Goal: Transaction & Acquisition: Purchase product/service

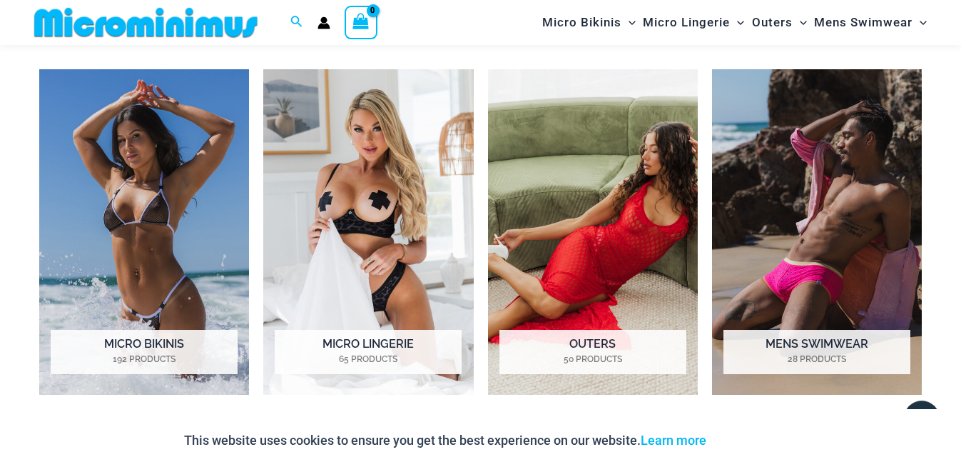
scroll to position [642, 0]
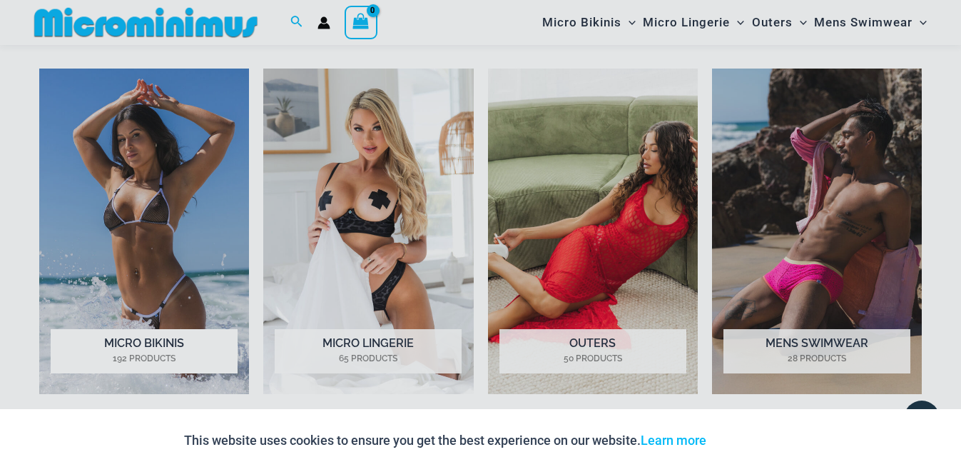
click at [88, 182] on div "“The Hottest Styles You’ve Never Seen” Exclusive Looks. Private Drops. Only Our…" at bounding box center [480, 236] width 961 height 472
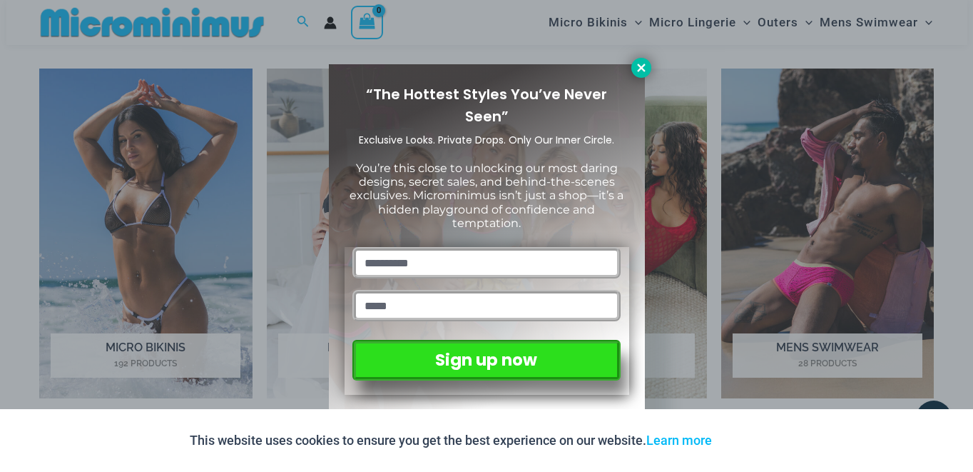
click at [649, 67] on button at bounding box center [641, 68] width 20 height 20
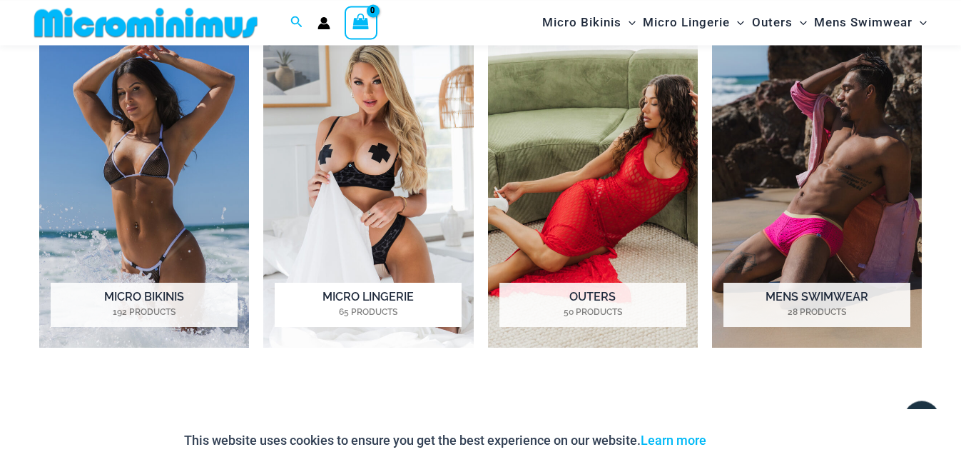
scroll to position [788, 0]
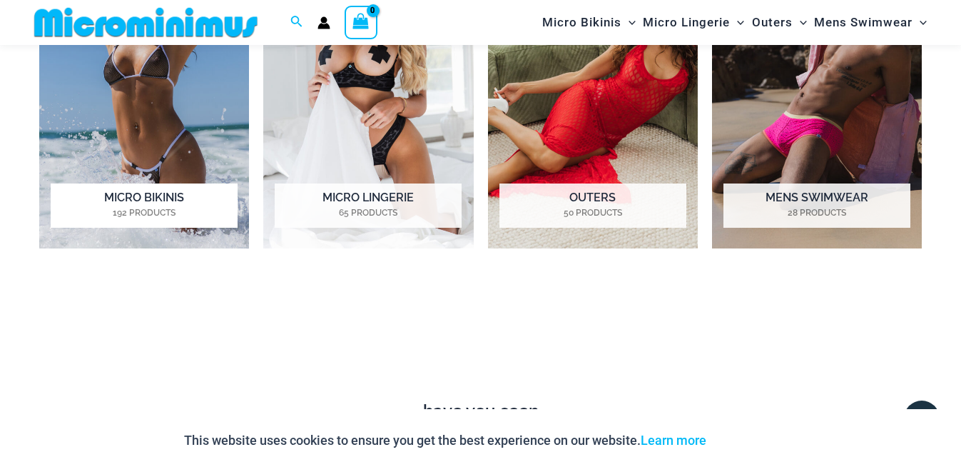
click at [123, 200] on h2 "Micro Bikinis 192 Products" at bounding box center [144, 205] width 187 height 44
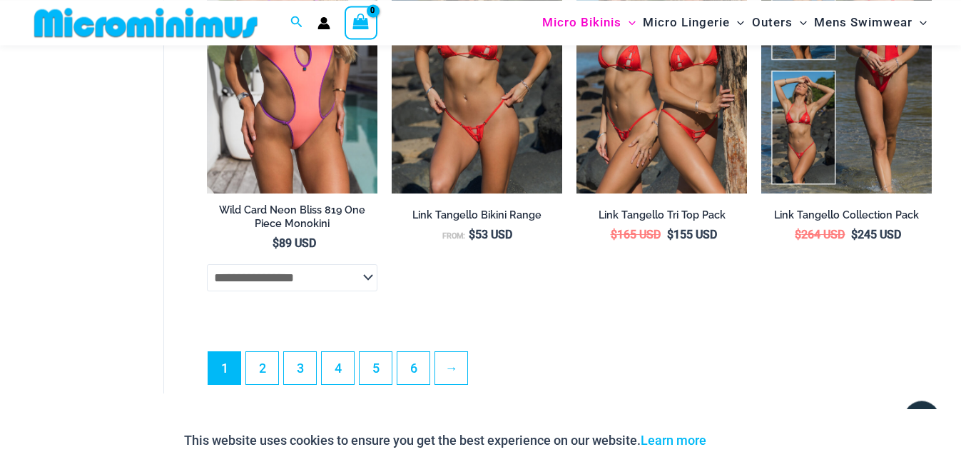
scroll to position [3407, 0]
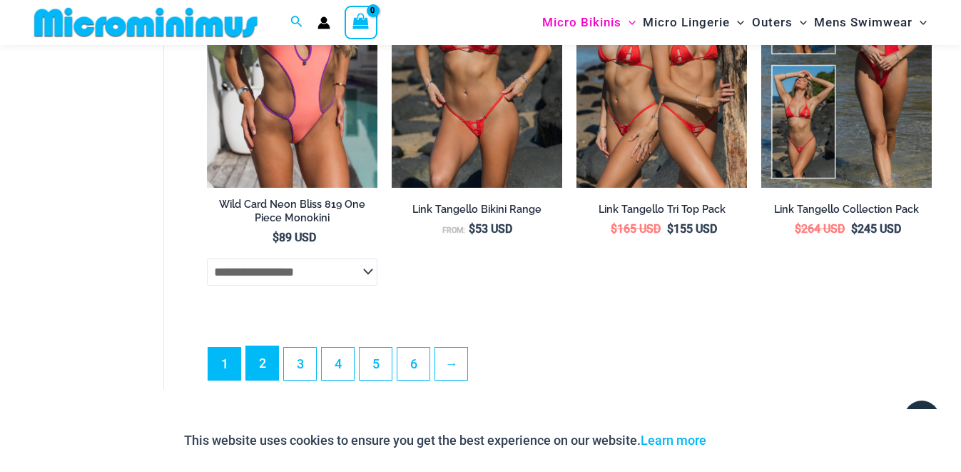
click at [258, 380] on link "2" at bounding box center [262, 363] width 32 height 34
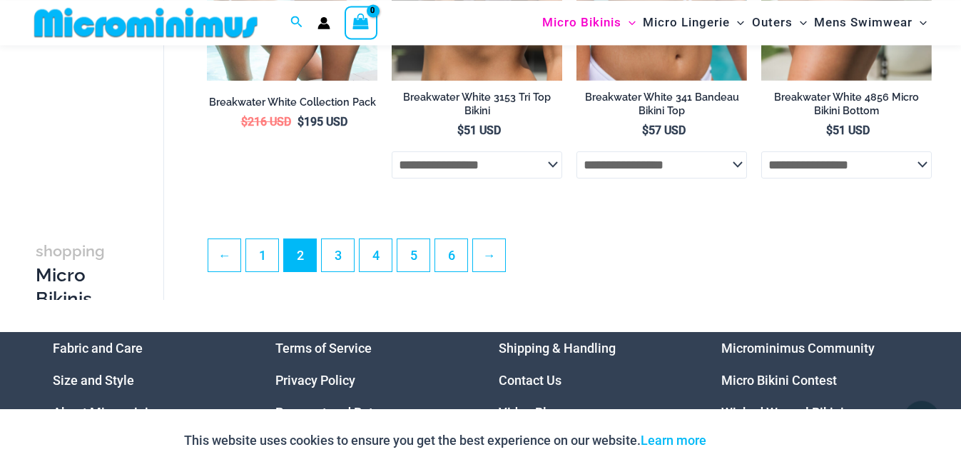
scroll to position [3189, 0]
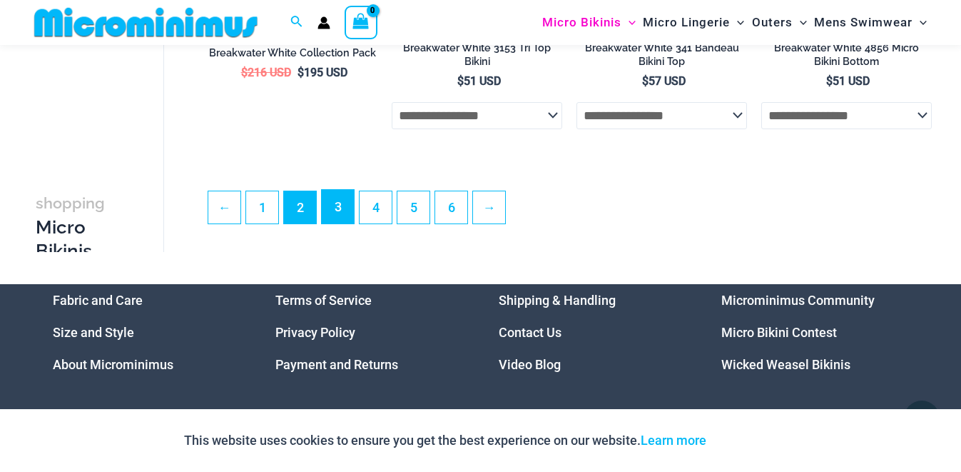
click at [331, 223] on link "3" at bounding box center [338, 207] width 32 height 34
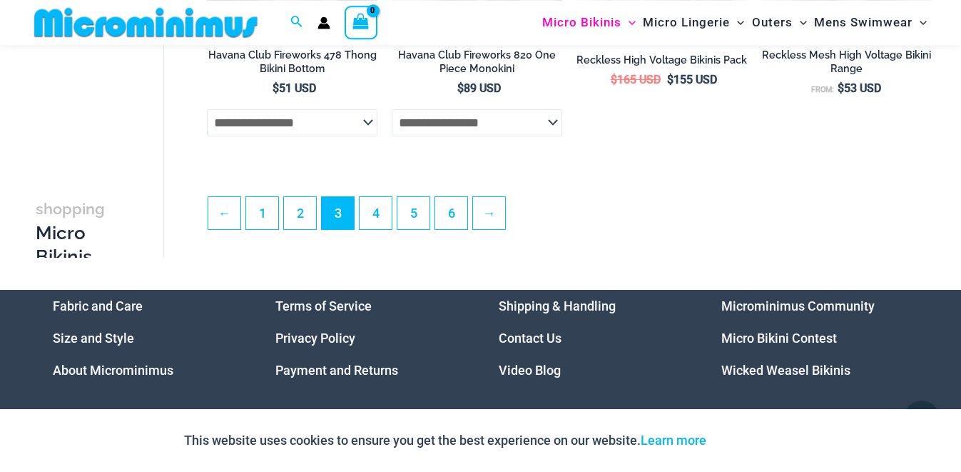
scroll to position [3189, 0]
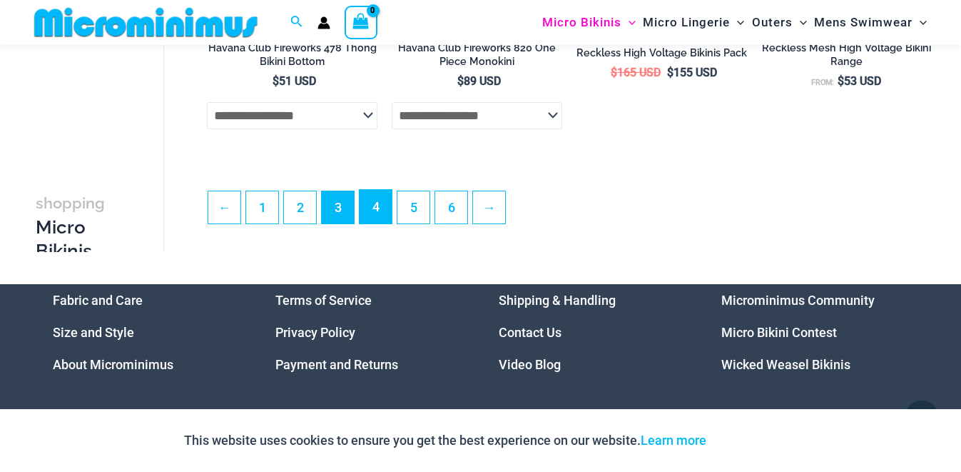
click at [379, 223] on link "4" at bounding box center [376, 207] width 32 height 34
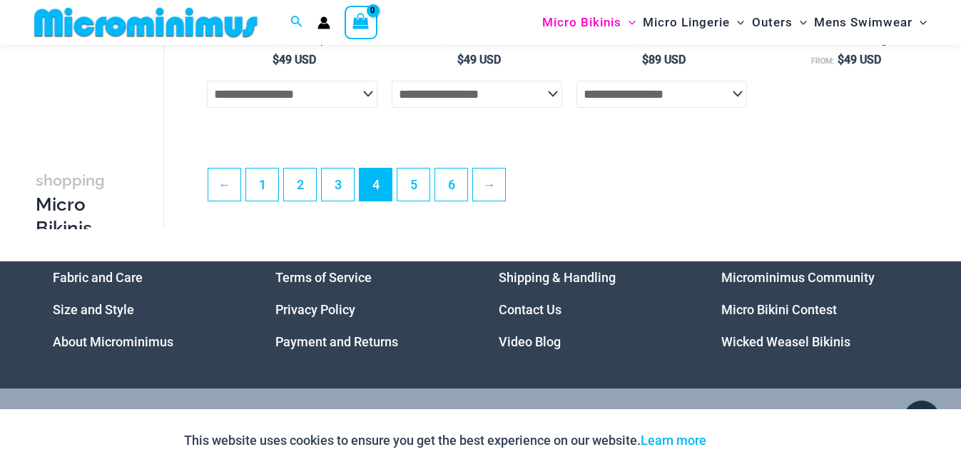
scroll to position [3262, 0]
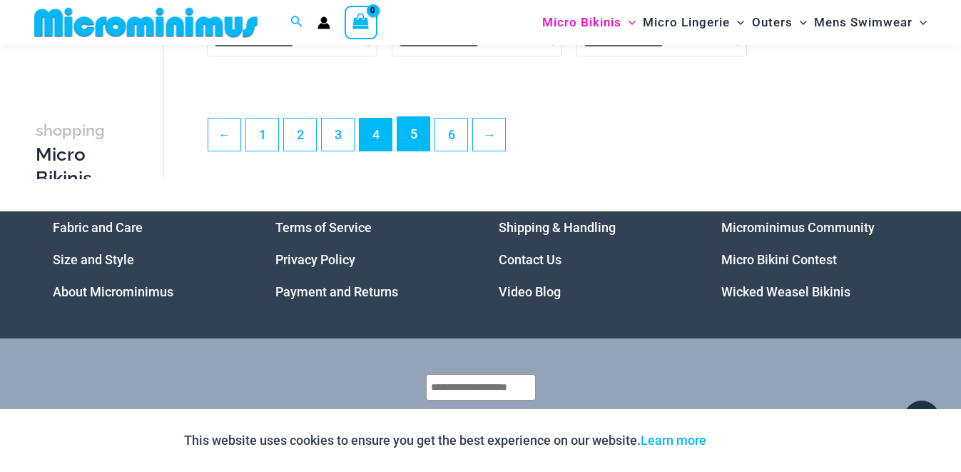
click at [418, 151] on link "5" at bounding box center [413, 134] width 32 height 34
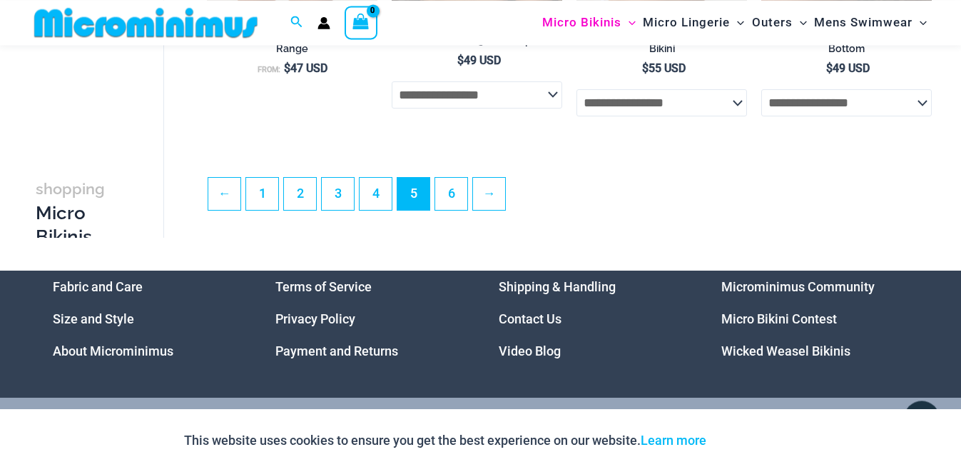
scroll to position [3189, 0]
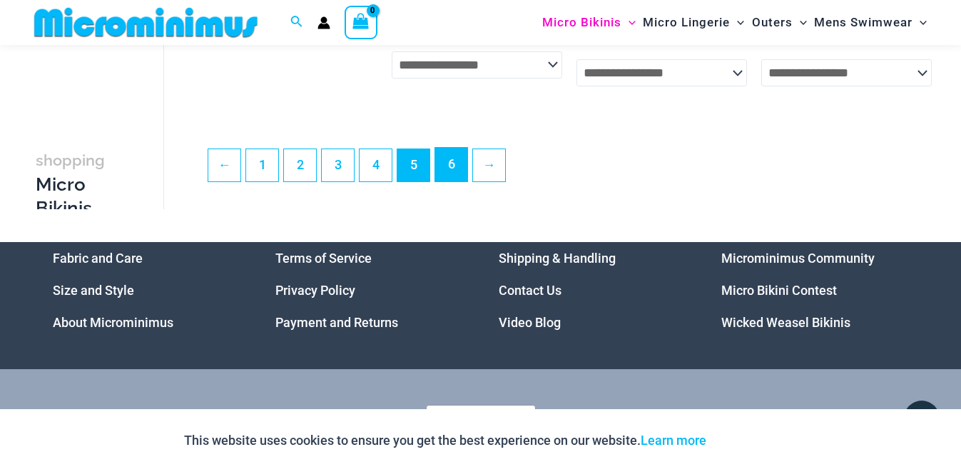
click at [457, 178] on link "6" at bounding box center [451, 165] width 32 height 34
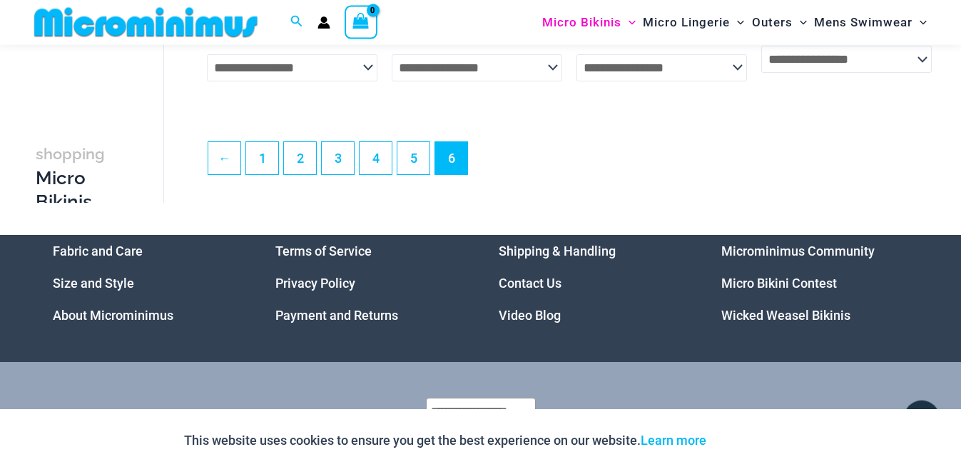
scroll to position [3263, 0]
